Goal: Information Seeking & Learning: Learn about a topic

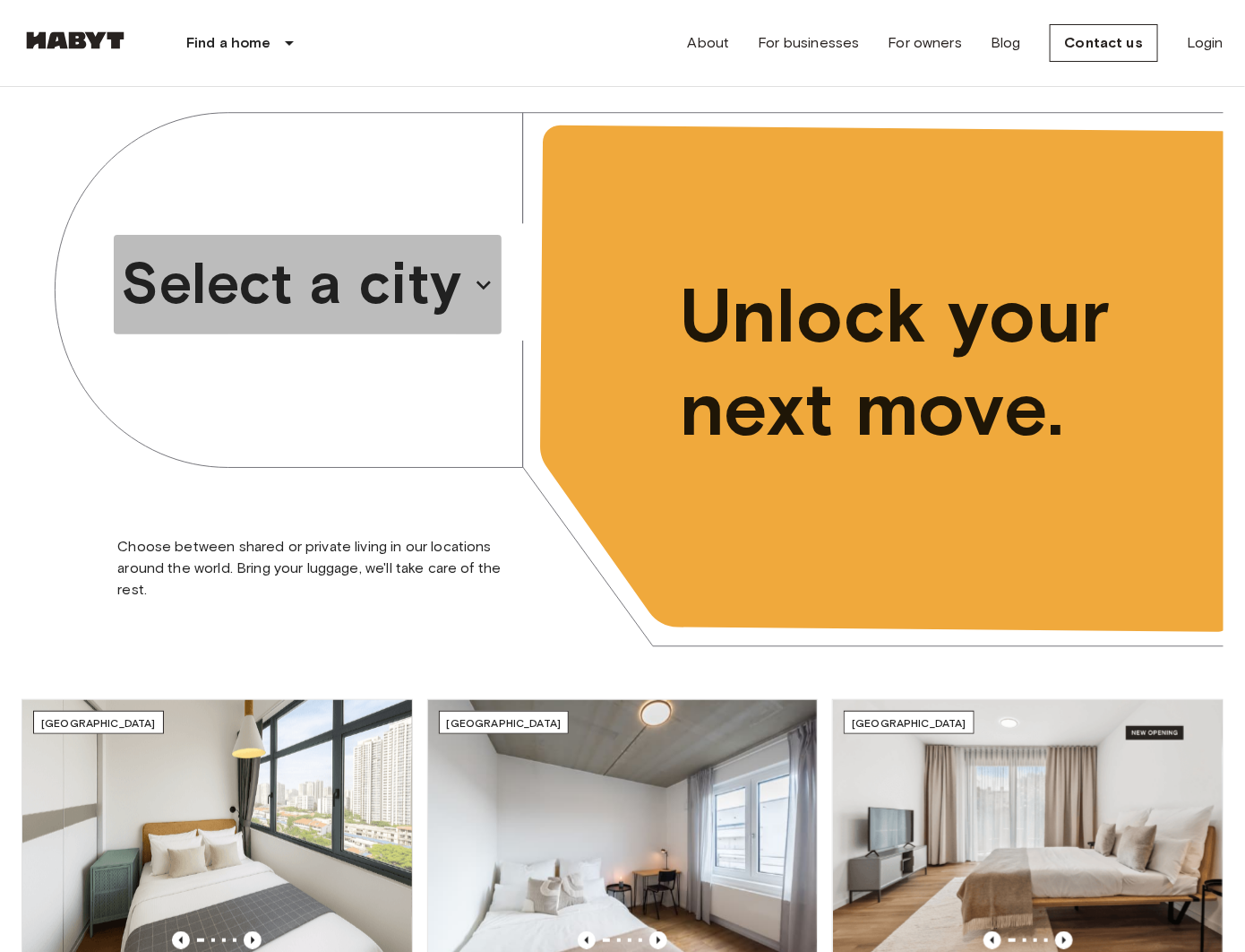
click at [382, 300] on font "Select a city" at bounding box center [291, 282] width 341 height 69
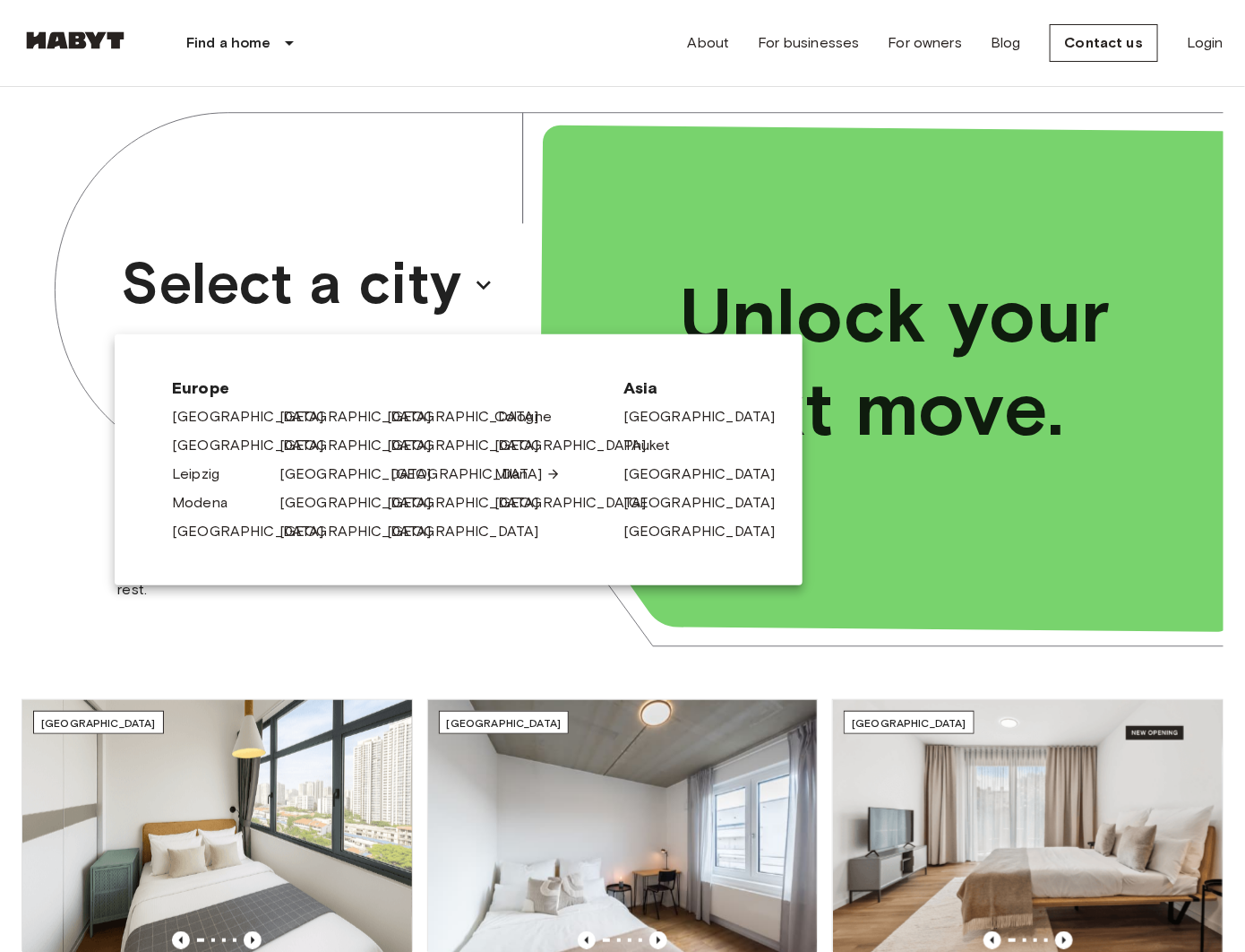
click at [420, 476] on font "[GEOGRAPHIC_DATA]" at bounding box center [466, 473] width 152 height 17
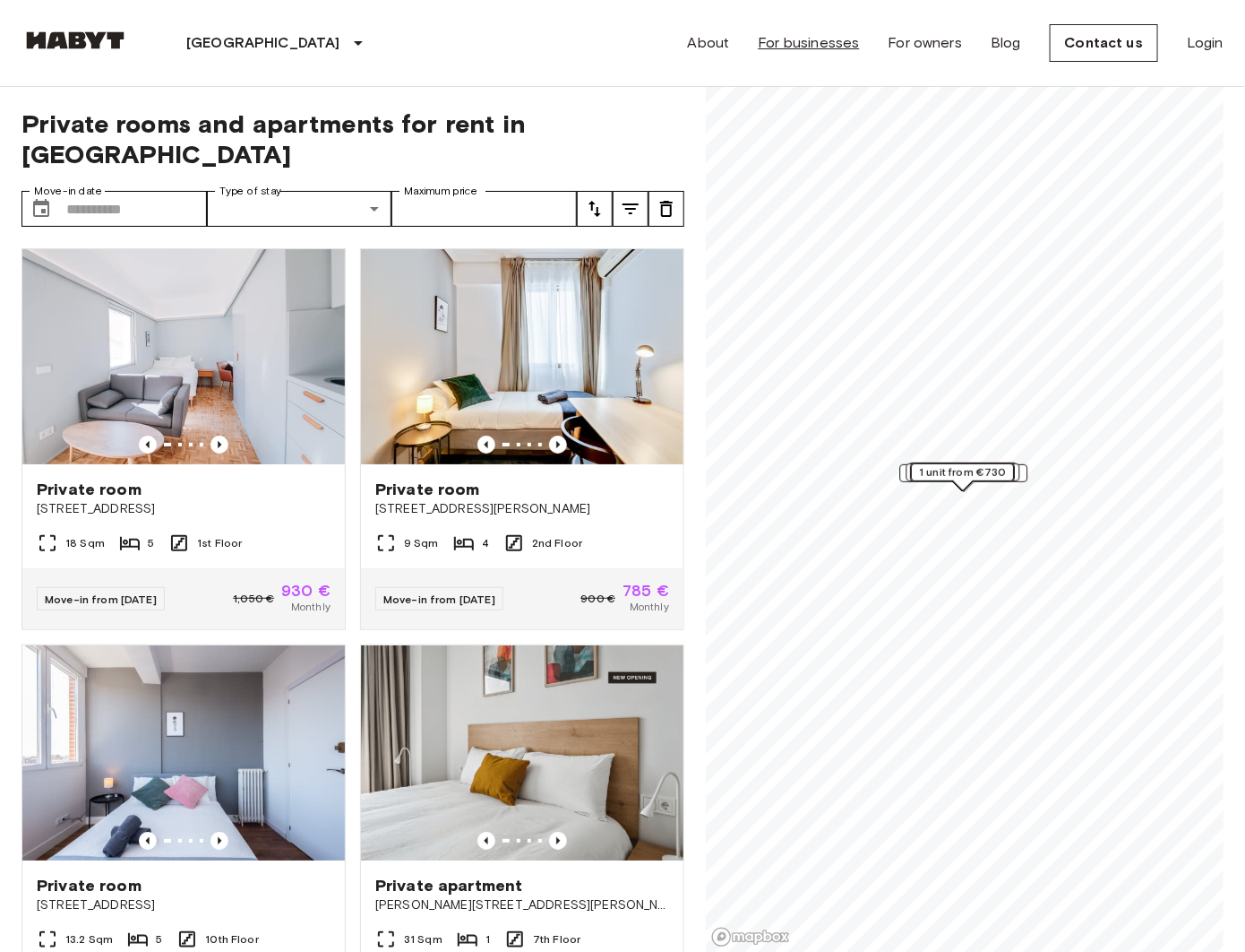
click at [813, 49] on font "For businesses" at bounding box center [808, 42] width 101 height 17
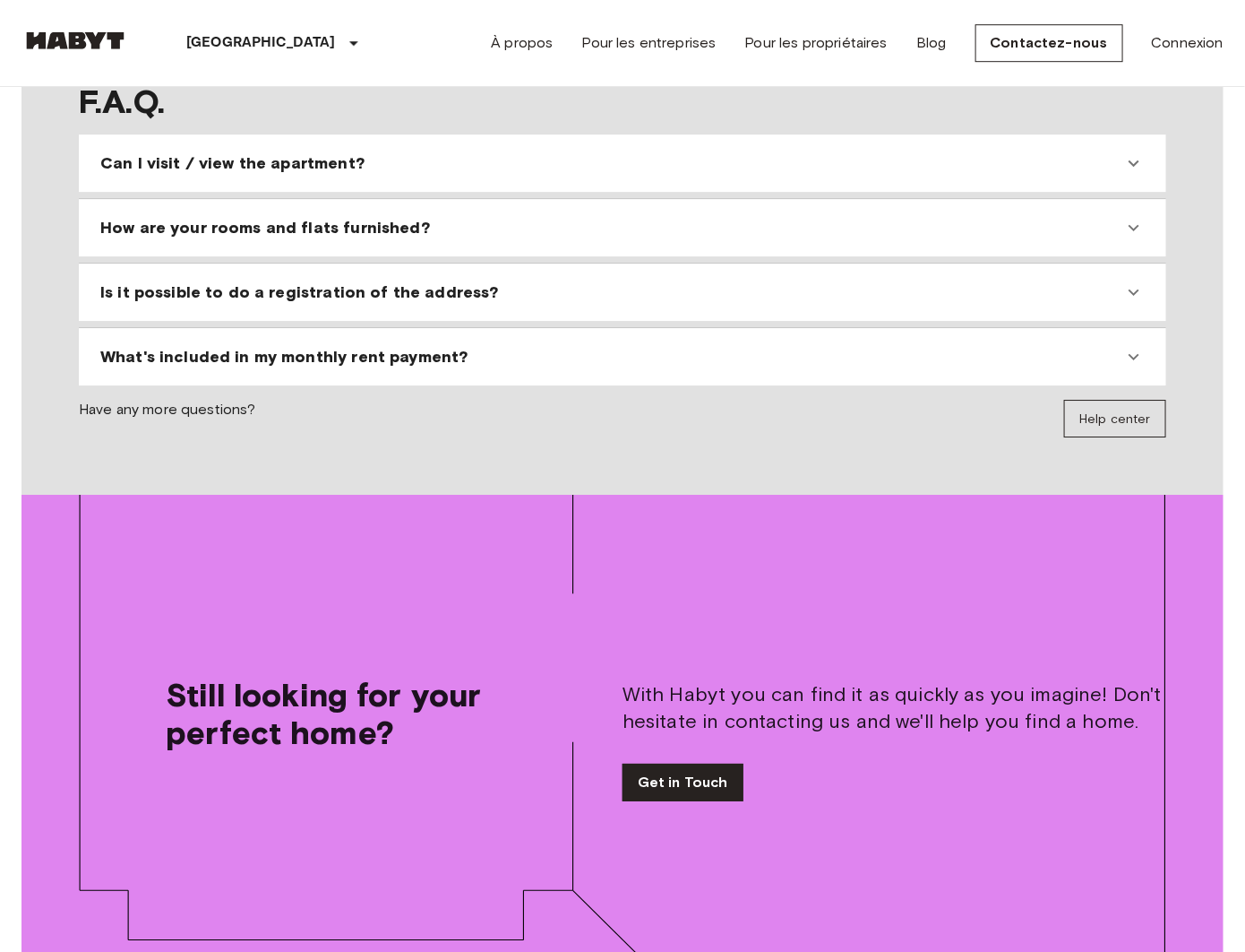
scroll to position [2851, 0]
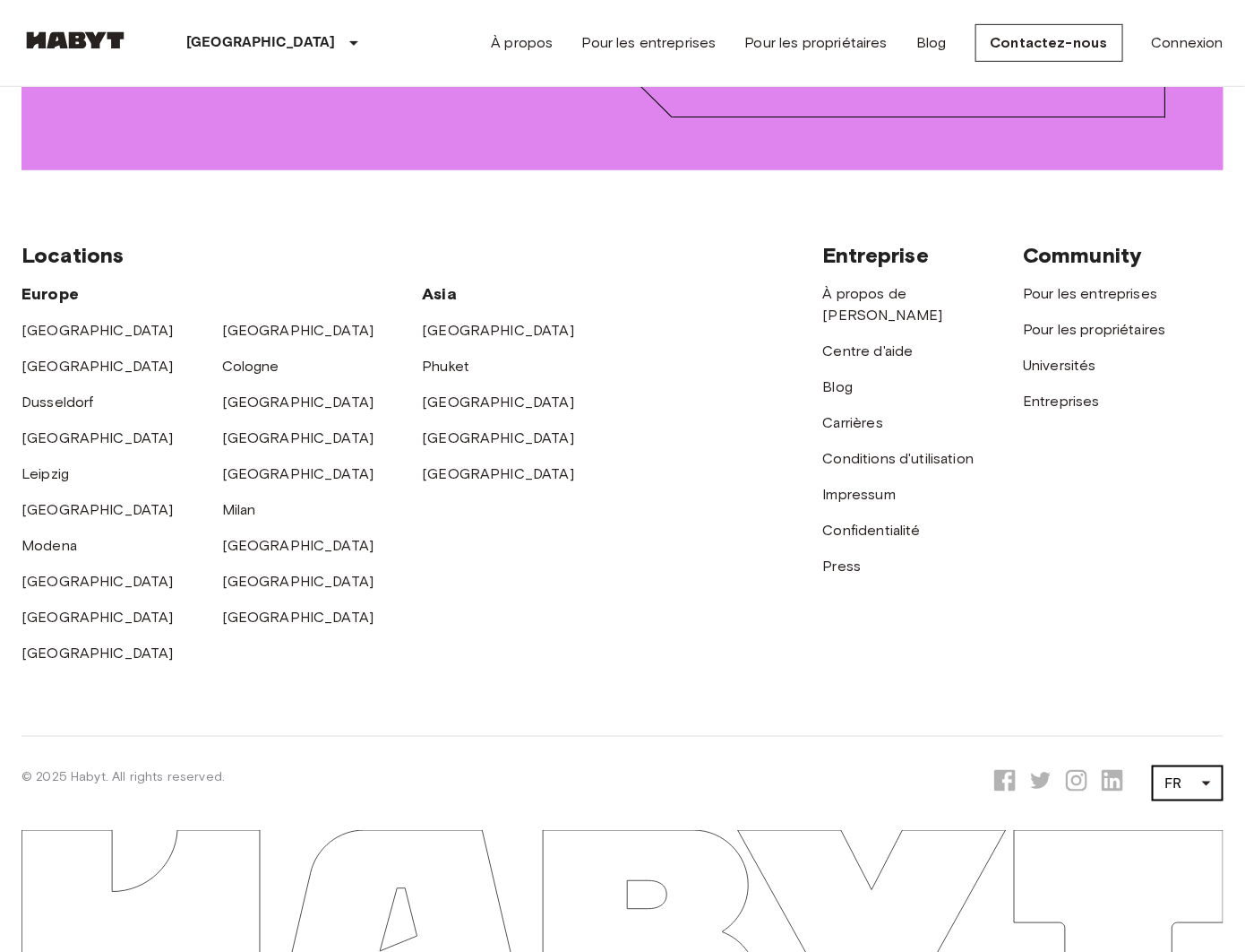
click at [1192, 741] on li "EN" at bounding box center [1188, 753] width 71 height 32
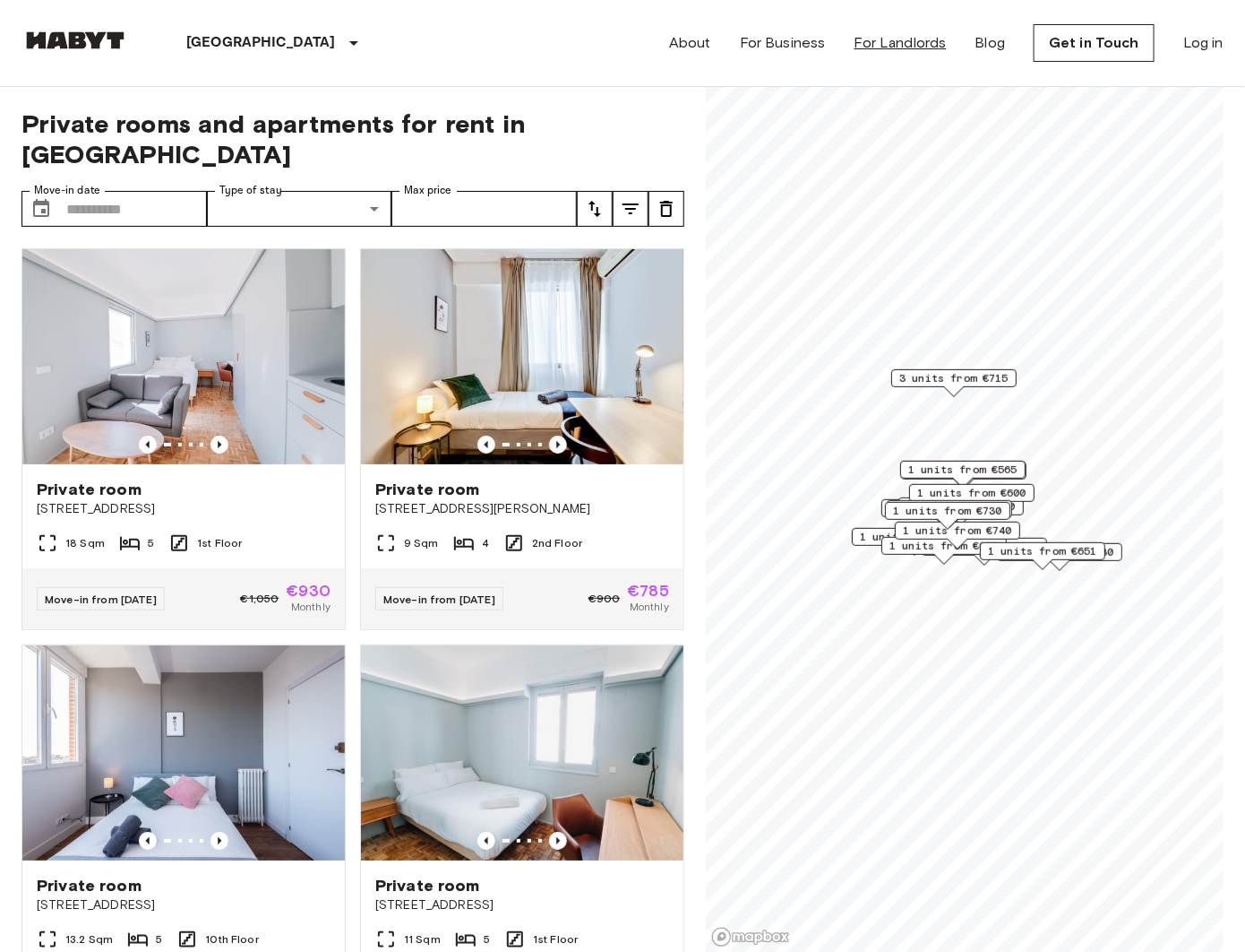
click at [895, 48] on link "For Landlords" at bounding box center [900, 43] width 92 height 22
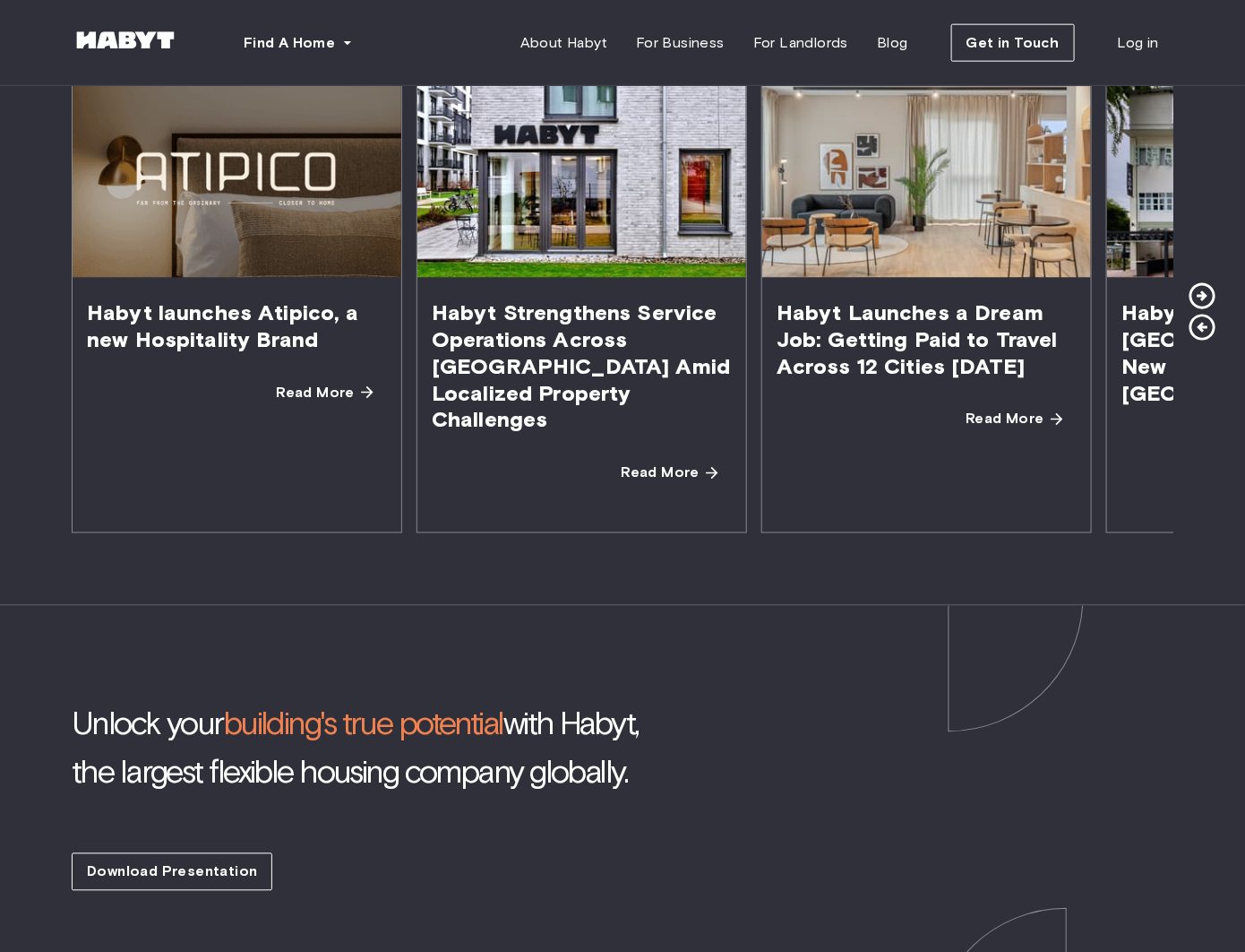
scroll to position [3103, 0]
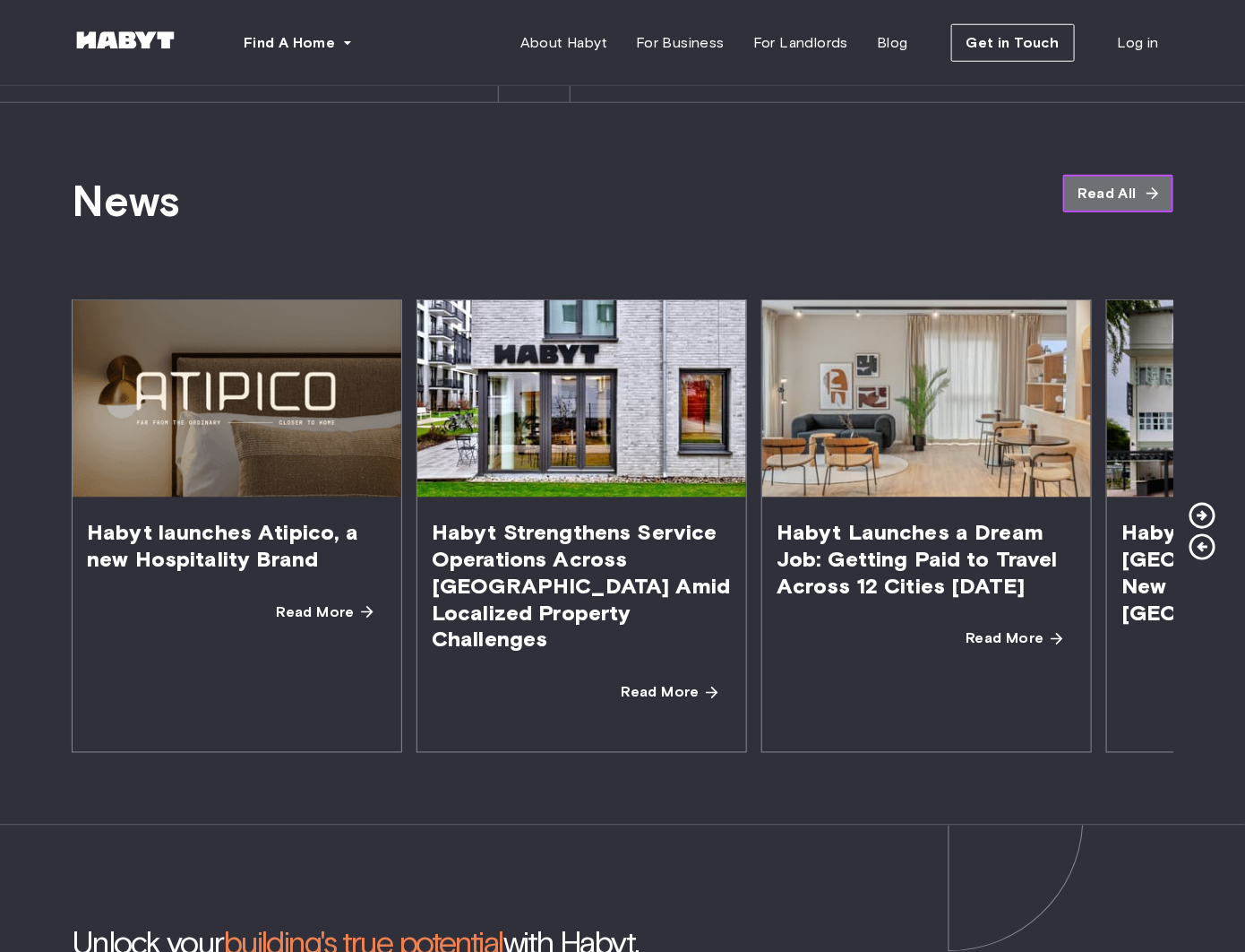
click at [1114, 183] on span "Read All" at bounding box center [1108, 194] width 59 height 22
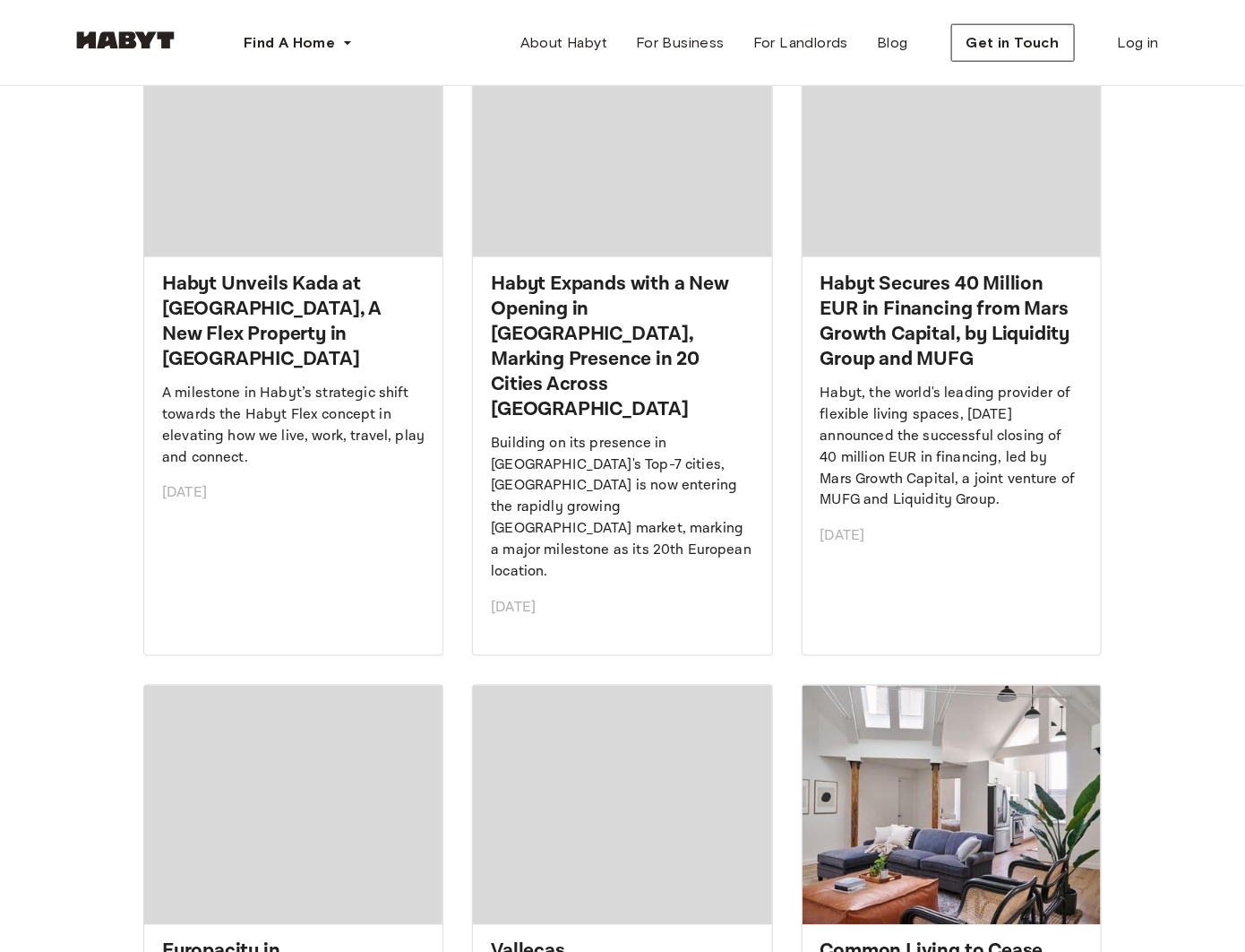
scroll to position [1148, 0]
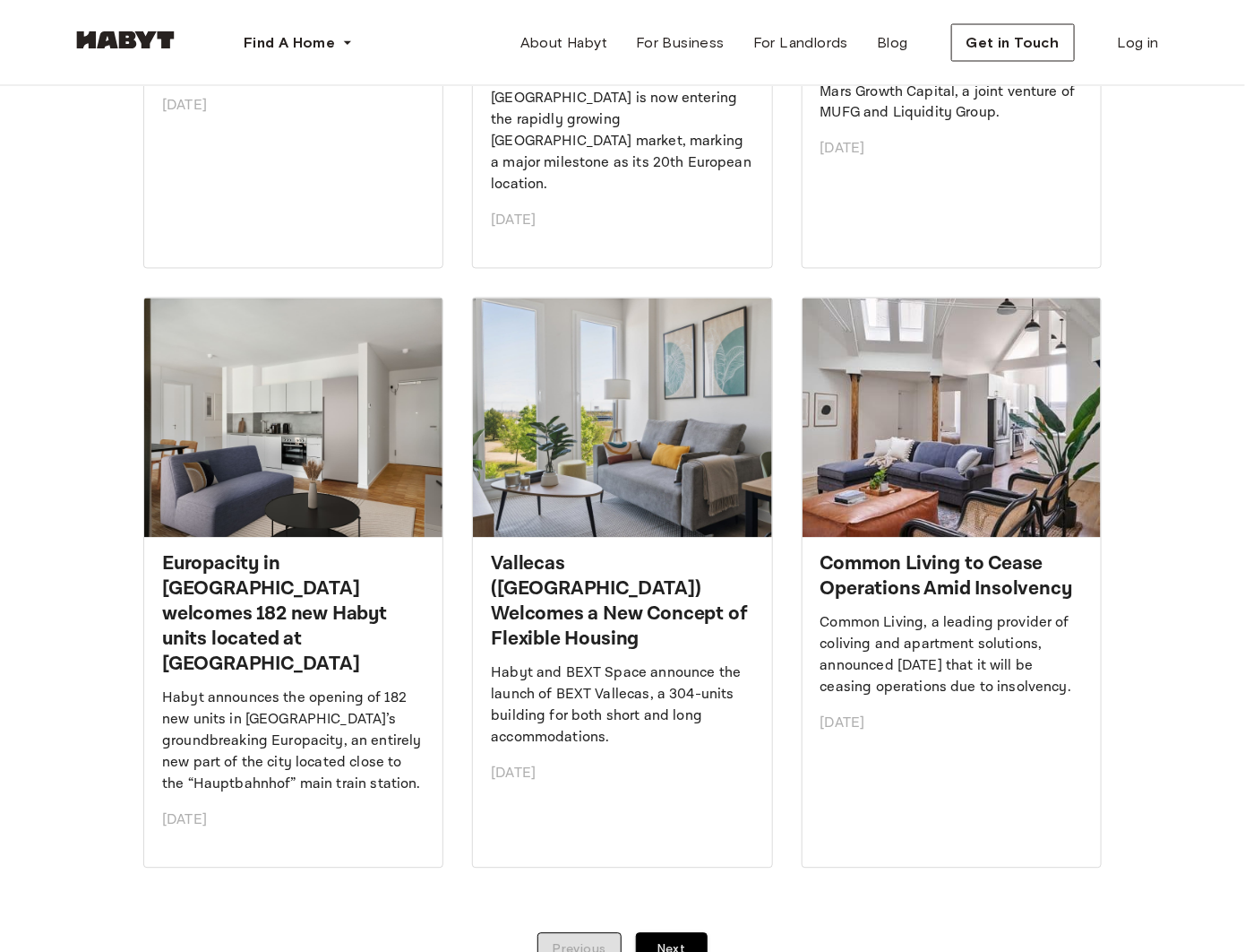
click at [613, 552] on h2 "Vallecas (Madrid) Welcomes a New Concept of Flexible Housing" at bounding box center [622, 602] width 263 height 100
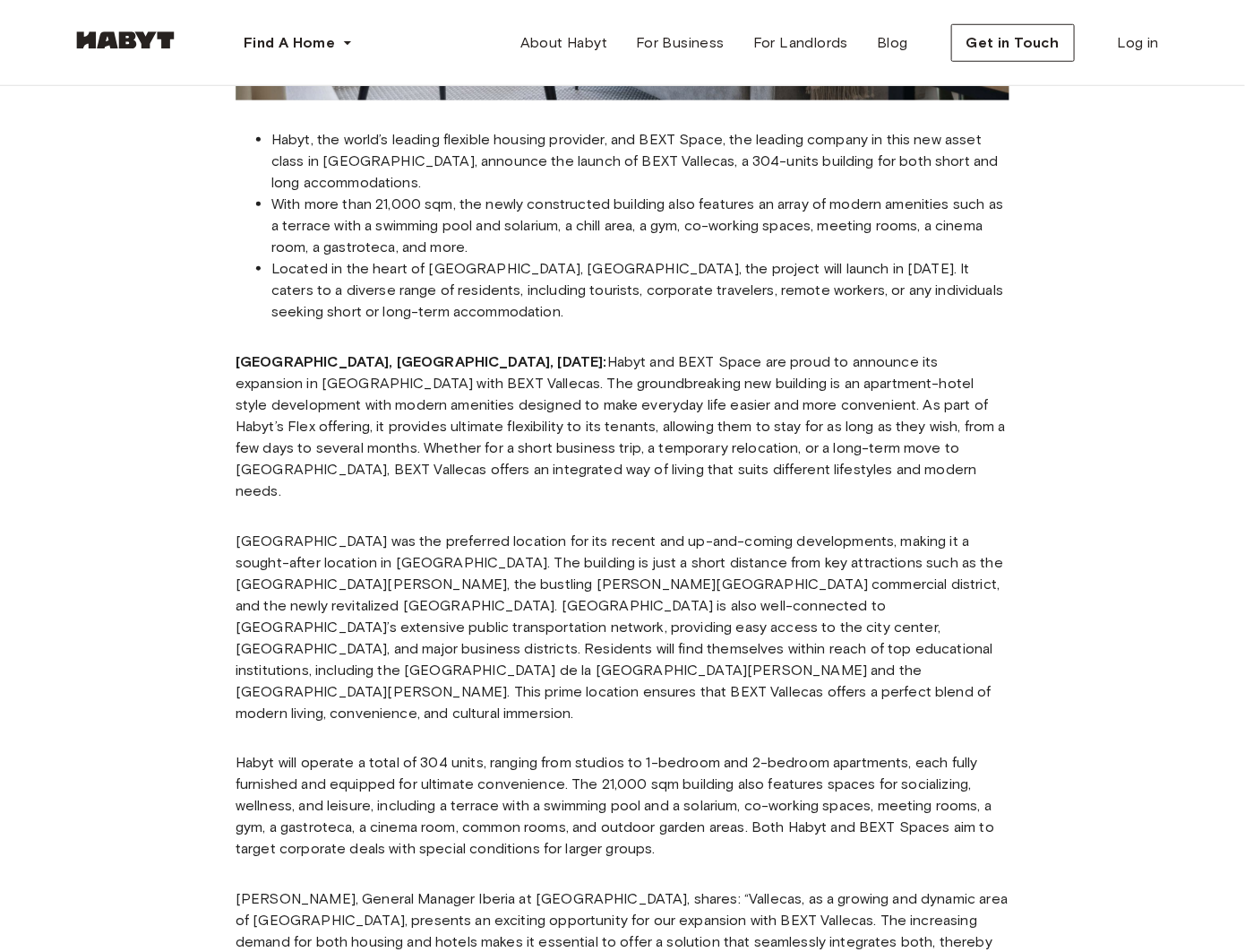
scroll to position [520, 0]
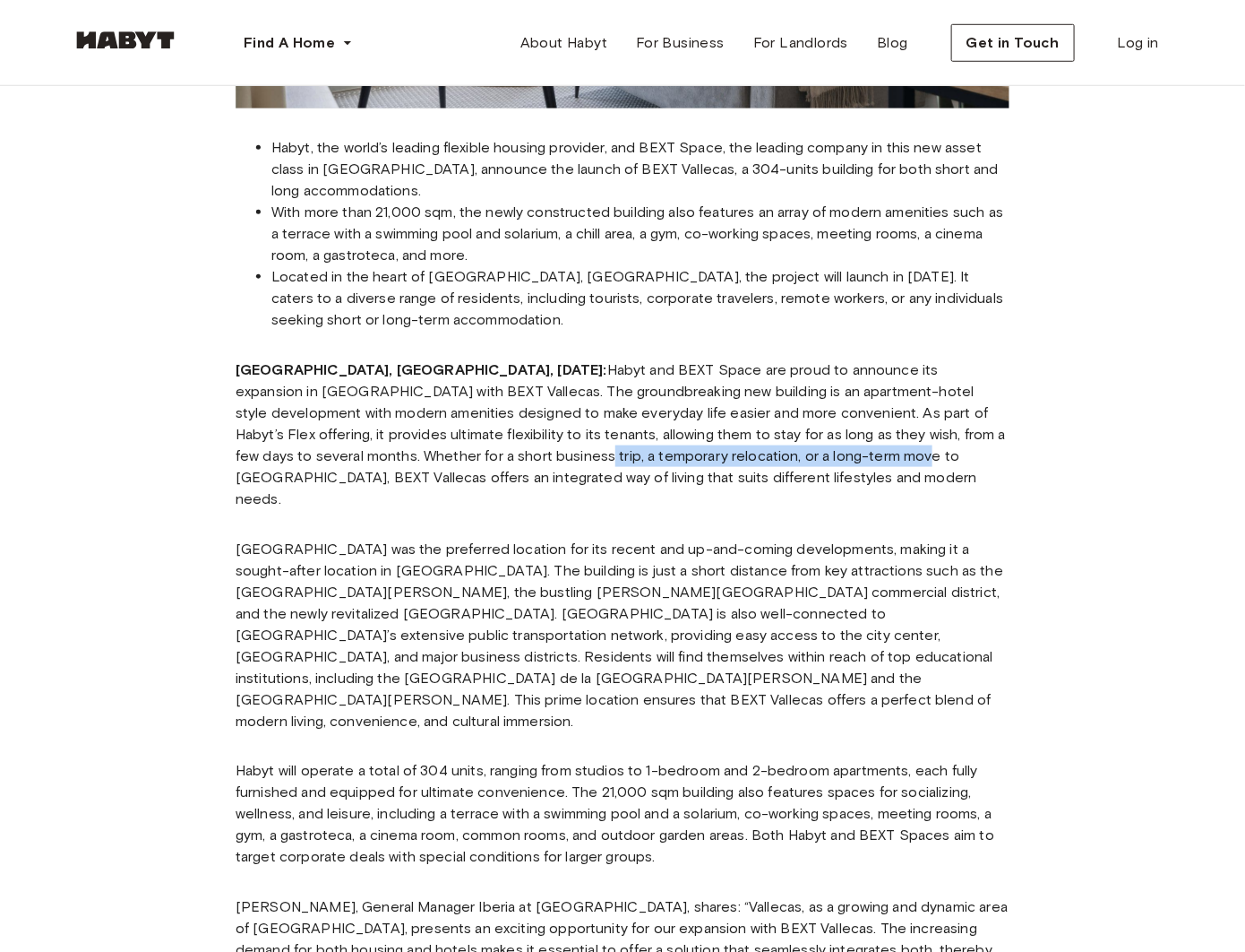
drag, startPoint x: 244, startPoint y: 453, endPoint x: 633, endPoint y: 453, distance: 389.0
click at [632, 453] on p "MADRID, Spain, June 6: Habyt and BEXT Space are proud to announce its expansion…" at bounding box center [622, 434] width 774 height 151
click at [633, 453] on p "MADRID, Spain, June 6: Habyt and BEXT Space are proud to announce its expansion…" at bounding box center [622, 434] width 774 height 151
drag, startPoint x: 387, startPoint y: 447, endPoint x: 630, endPoint y: 449, distance: 243.0
click at [628, 451] on p "MADRID, Spain, June 6: Habyt and BEXT Space are proud to announce its expansion…" at bounding box center [622, 434] width 774 height 151
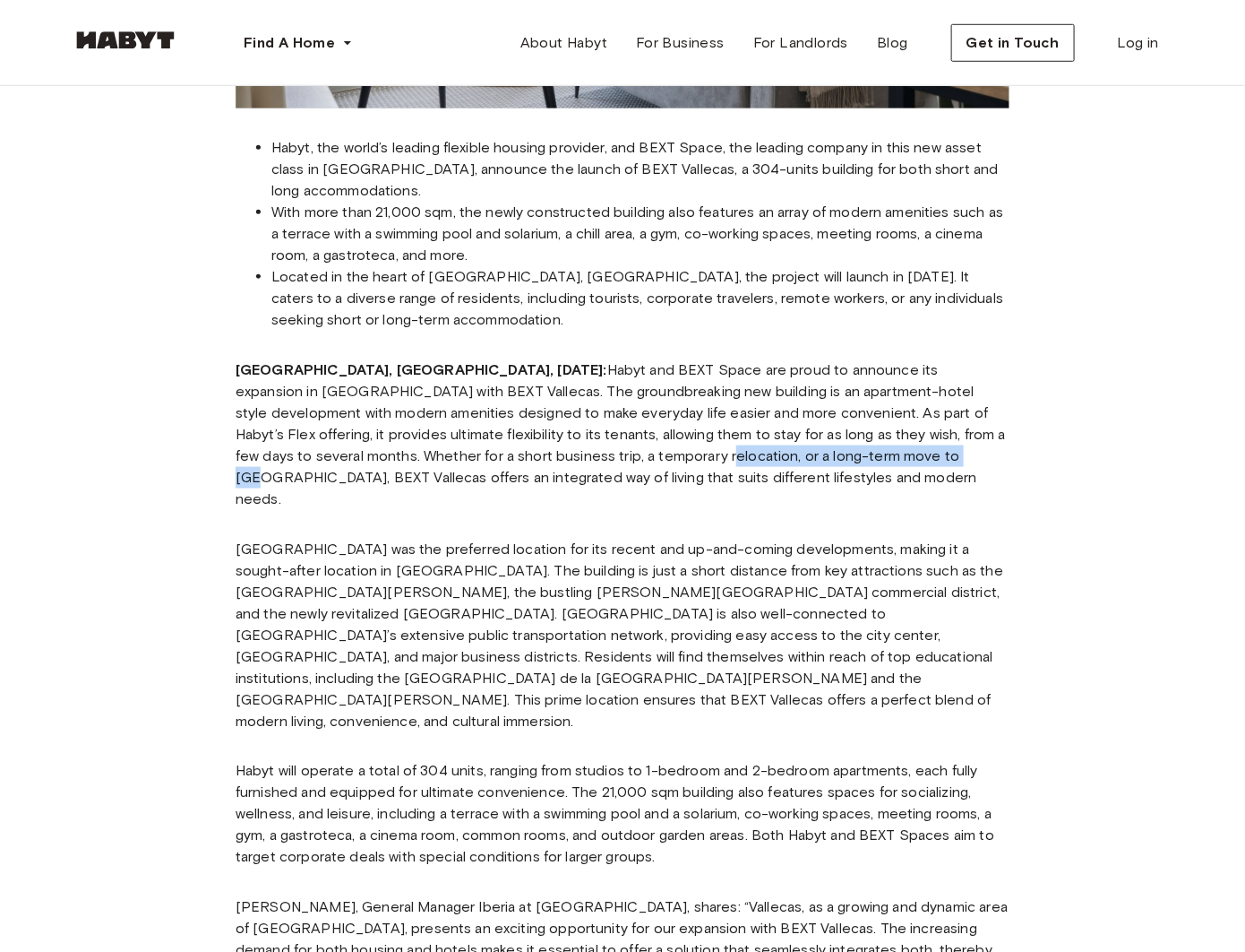
click at [630, 449] on p "MADRID, Spain, June 6: Habyt and BEXT Space are proud to announce its expansion…" at bounding box center [622, 434] width 774 height 151
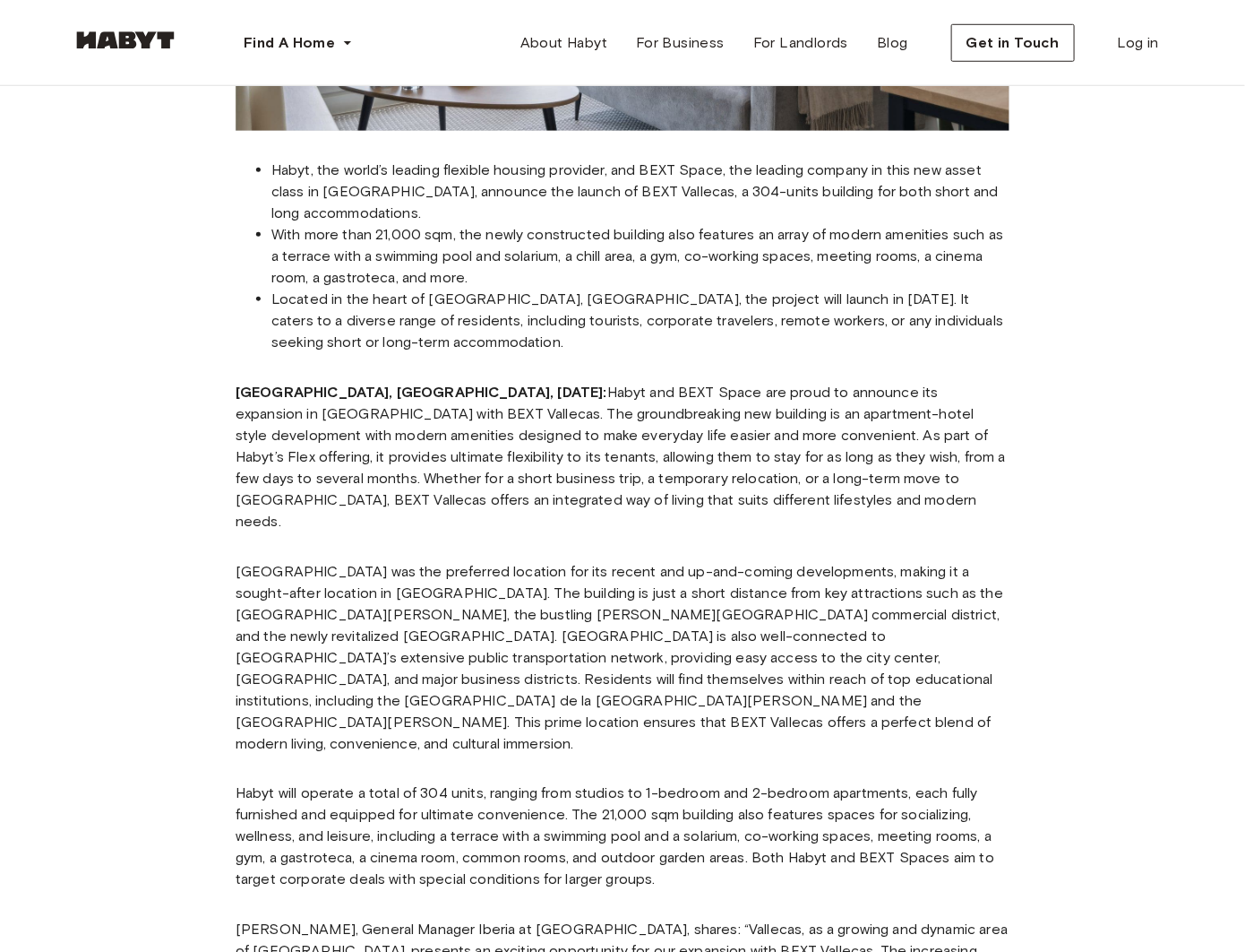
drag, startPoint x: 409, startPoint y: 480, endPoint x: 594, endPoint y: 480, distance: 185.0
click at [594, 480] on p "MADRID, Spain, June 6: Habyt and BEXT Space are proud to announce its expansion…" at bounding box center [622, 457] width 774 height 151
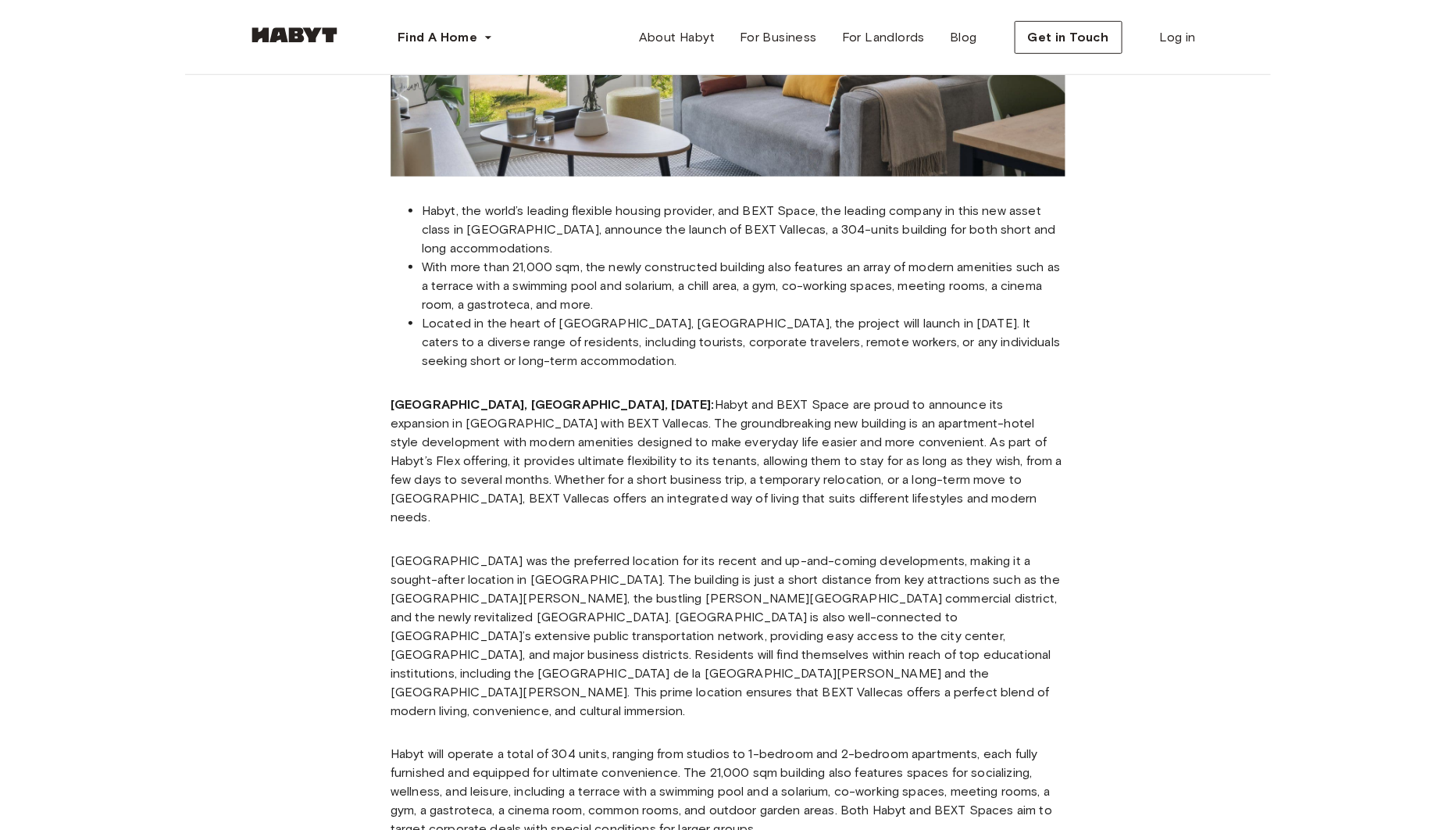
scroll to position [371, 0]
